Goal: Information Seeking & Learning: Learn about a topic

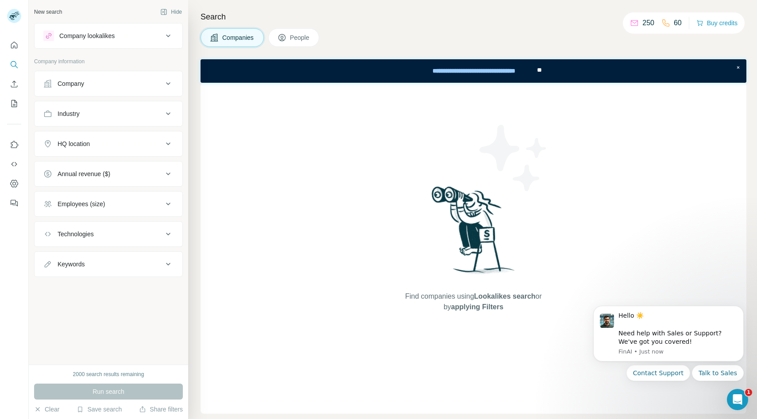
click at [456, 24] on div "Search Companies People Find companies using Lookalikes search or by applying F…" at bounding box center [472, 209] width 569 height 419
click at [12, 46] on icon "Quick start" at bounding box center [14, 45] width 9 height 9
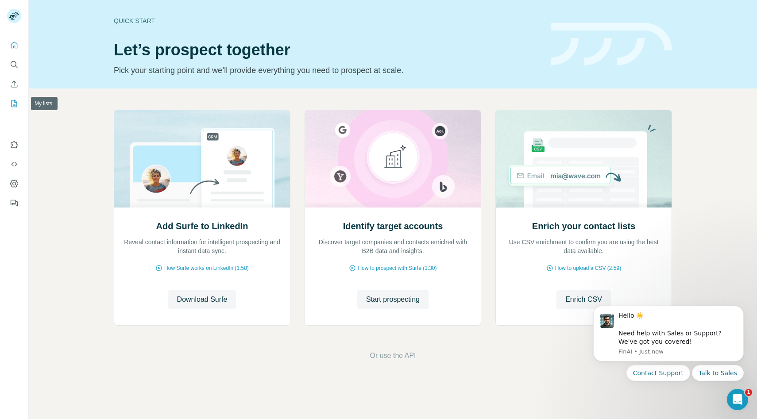
click at [13, 86] on icon "Enrich CSV" at bounding box center [14, 84] width 9 height 9
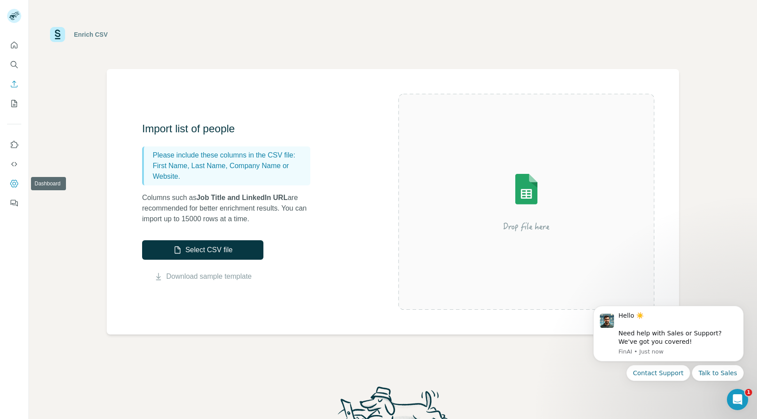
click at [15, 184] on icon "Dashboard" at bounding box center [14, 184] width 4 height 4
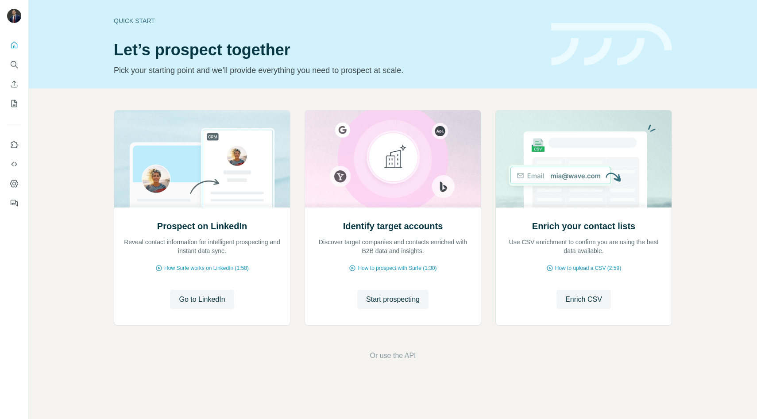
click at [740, 197] on div "Prospect on LinkedIn Reveal contact information for intelligent prospecting and…" at bounding box center [393, 236] width 728 height 294
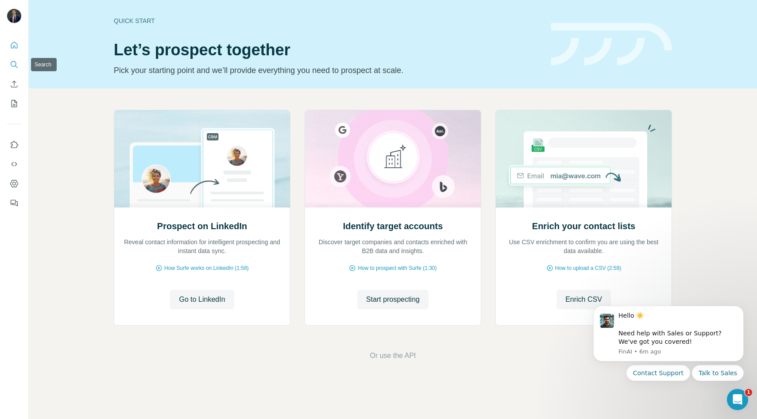
click at [12, 67] on icon "Search" at bounding box center [14, 64] width 9 height 9
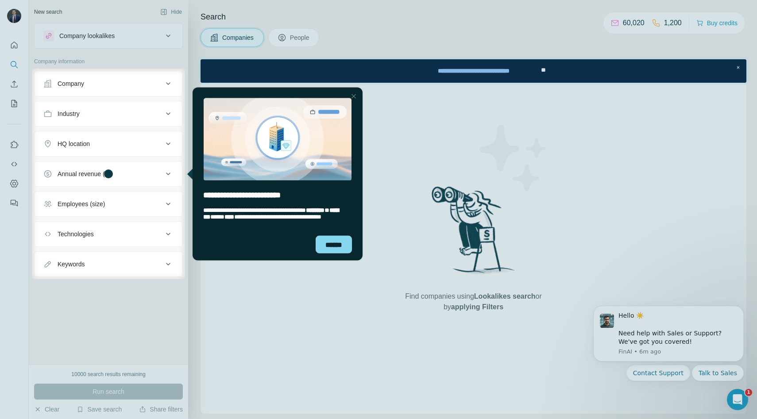
click at [139, 35] on div at bounding box center [378, 34] width 757 height 69
click at [329, 247] on div "******" at bounding box center [334, 245] width 36 height 18
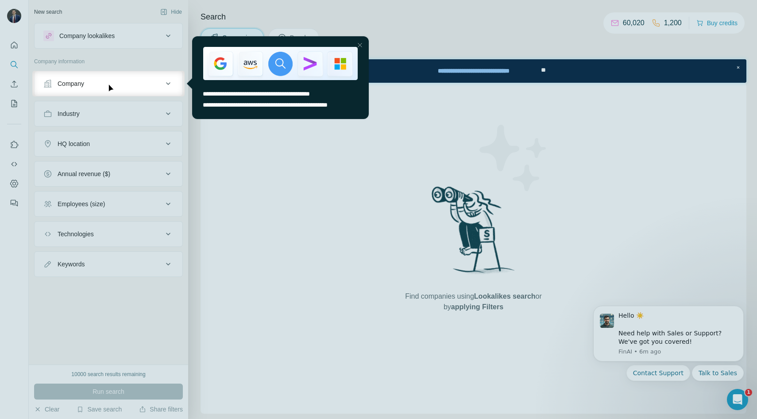
click at [269, 288] on div at bounding box center [378, 258] width 757 height 323
click at [172, 85] on icon at bounding box center [168, 83] width 11 height 11
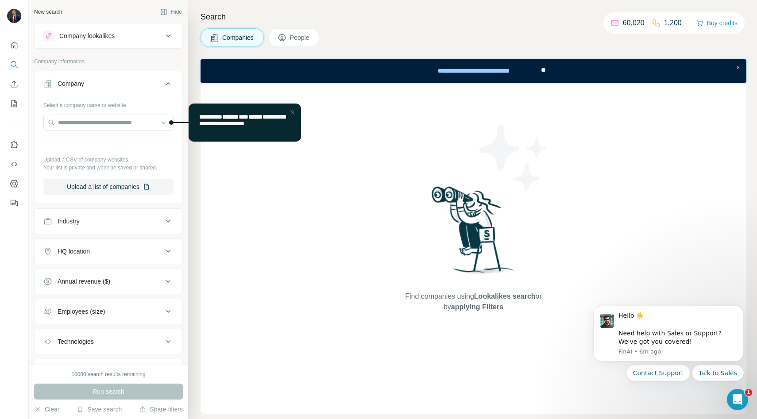
click at [174, 86] on button "Company" at bounding box center [109, 85] width 148 height 25
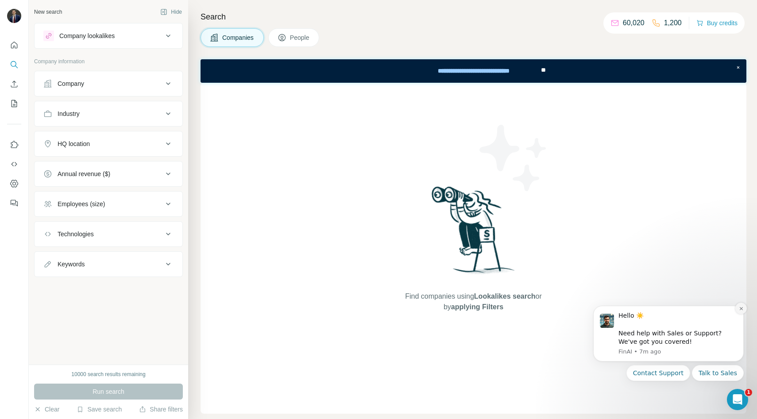
click at [741, 307] on icon "Dismiss notification" at bounding box center [741, 308] width 5 height 5
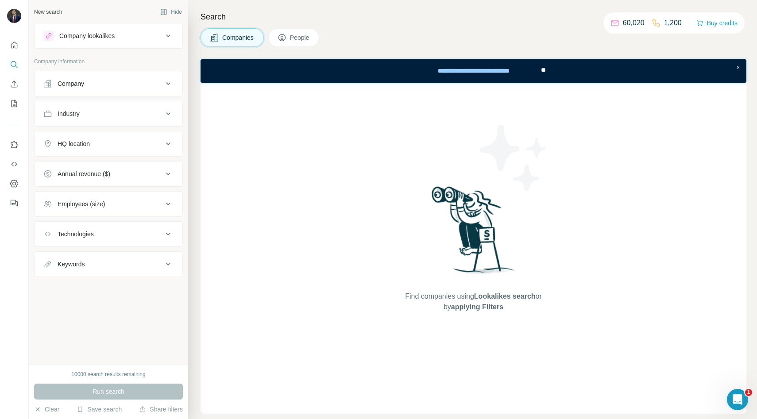
click at [311, 212] on div "Find companies using Lookalikes search or by applying Filters" at bounding box center [474, 248] width 546 height 331
